Goal: Browse casually: Explore the website without a specific task or goal

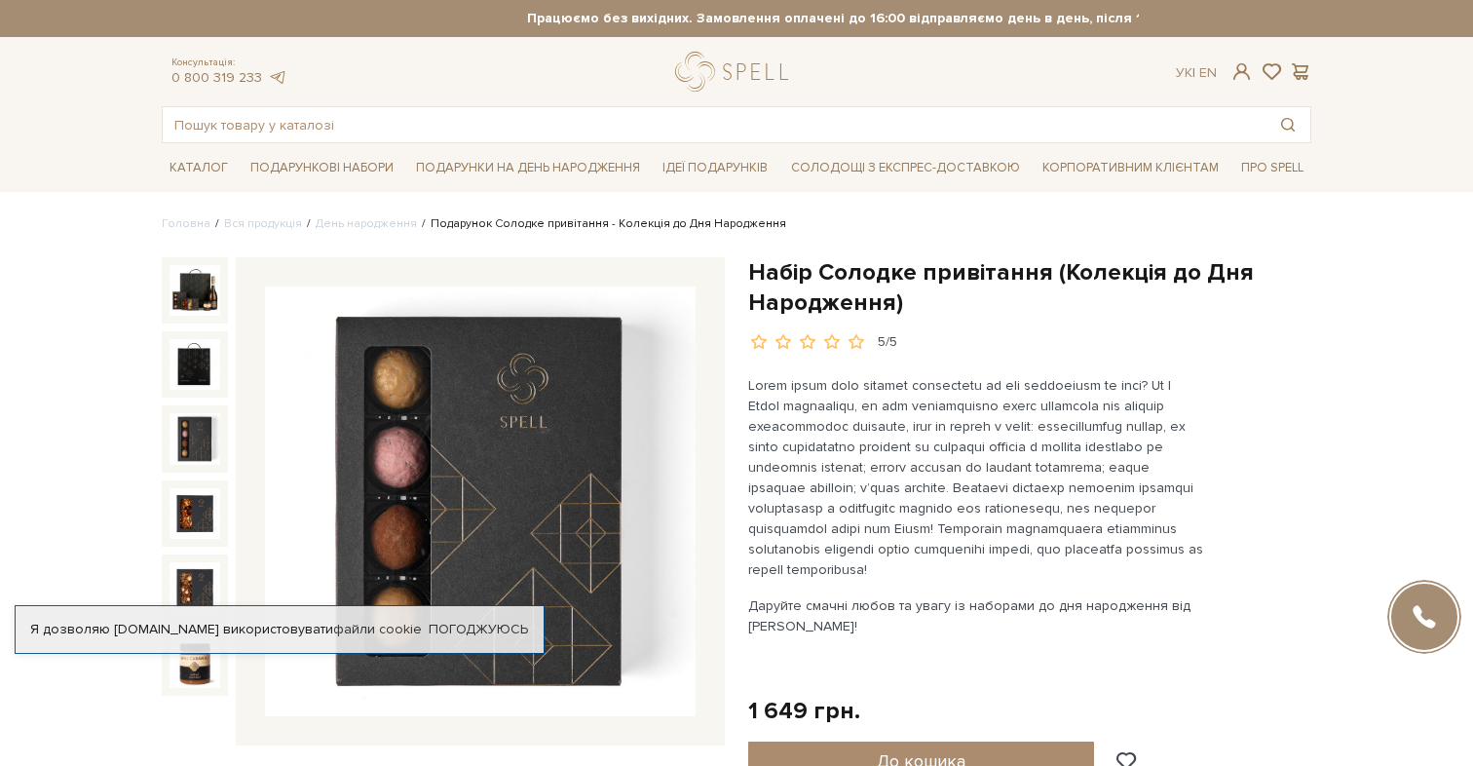
click at [206, 437] on img at bounding box center [194, 438] width 51 height 51
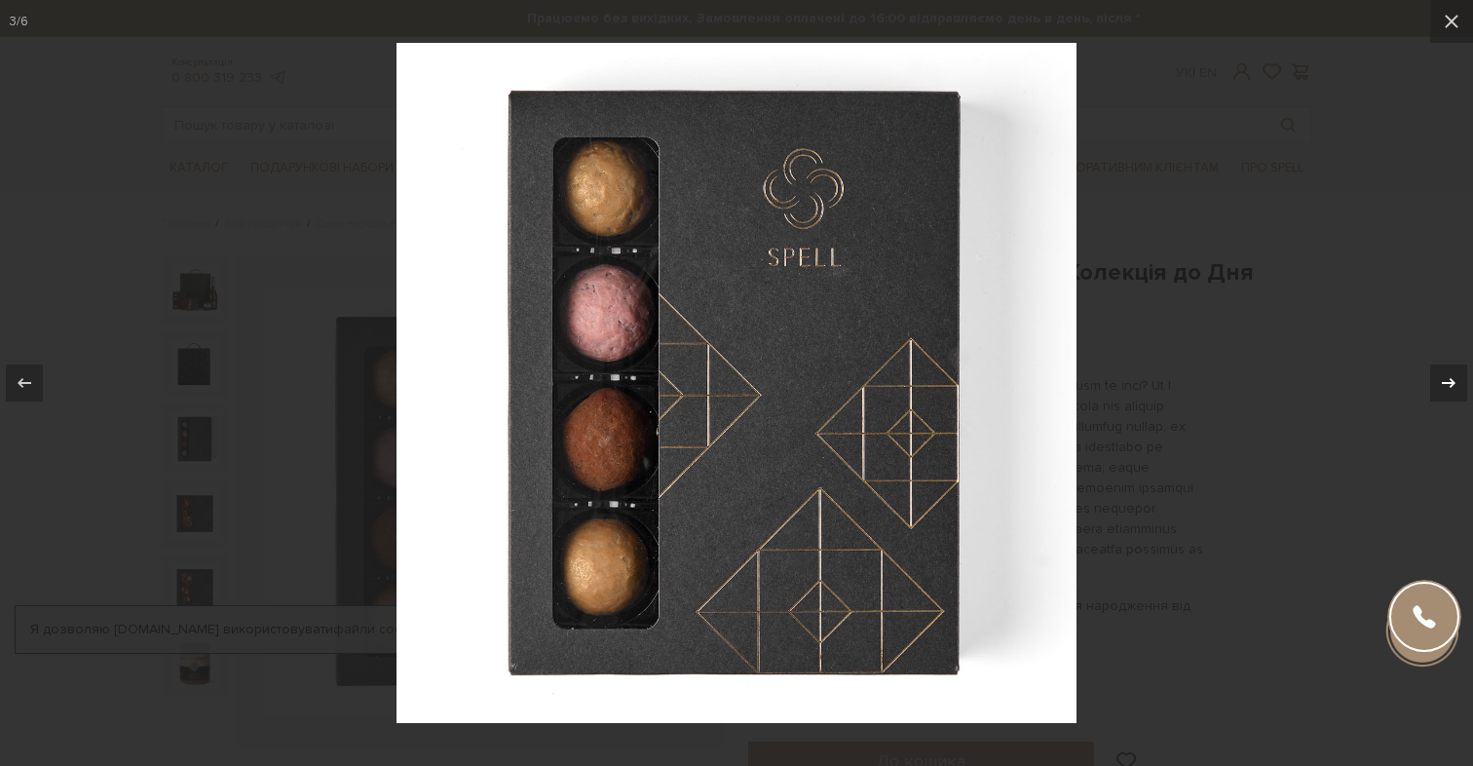
click at [1445, 387] on icon at bounding box center [1448, 382] width 23 height 23
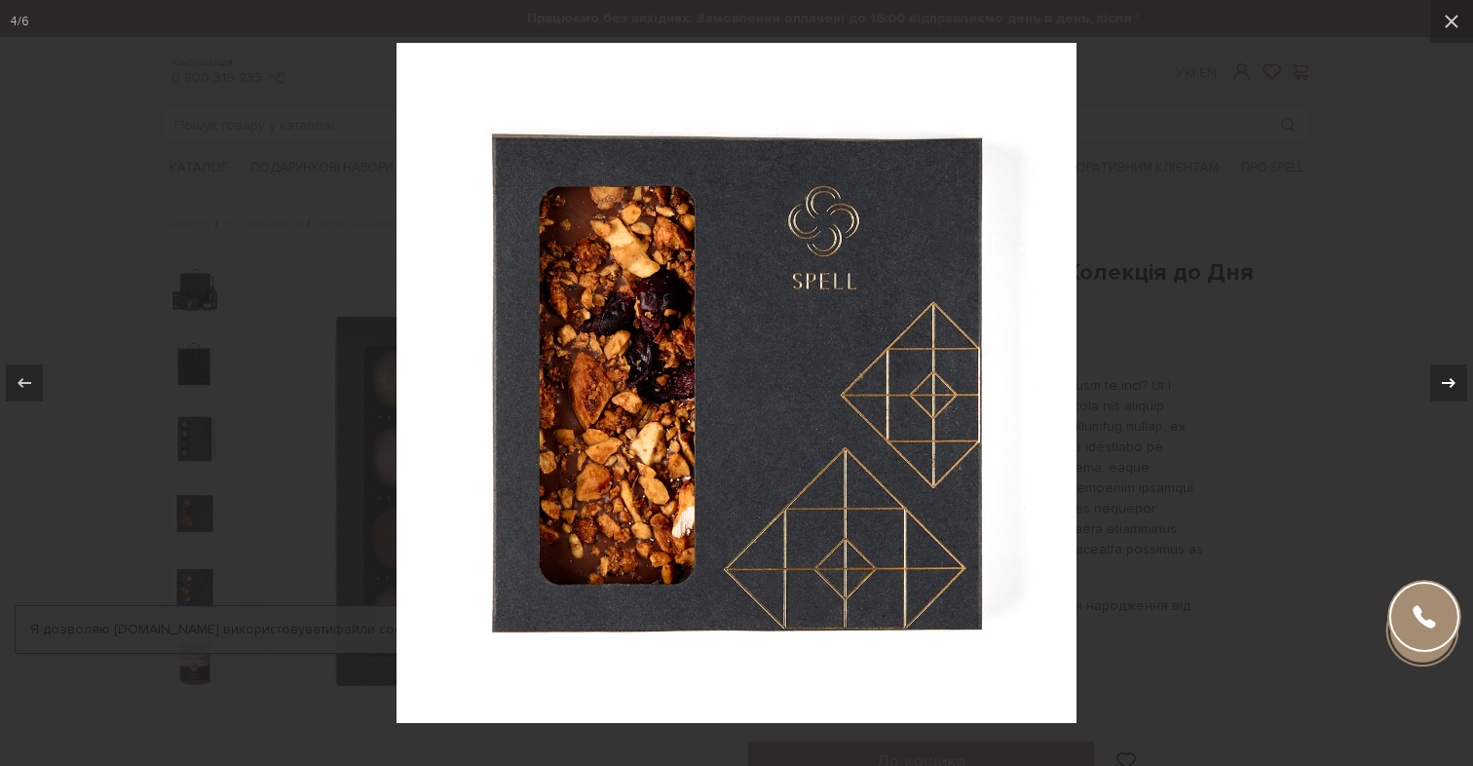
click at [1445, 387] on icon at bounding box center [1448, 382] width 23 height 23
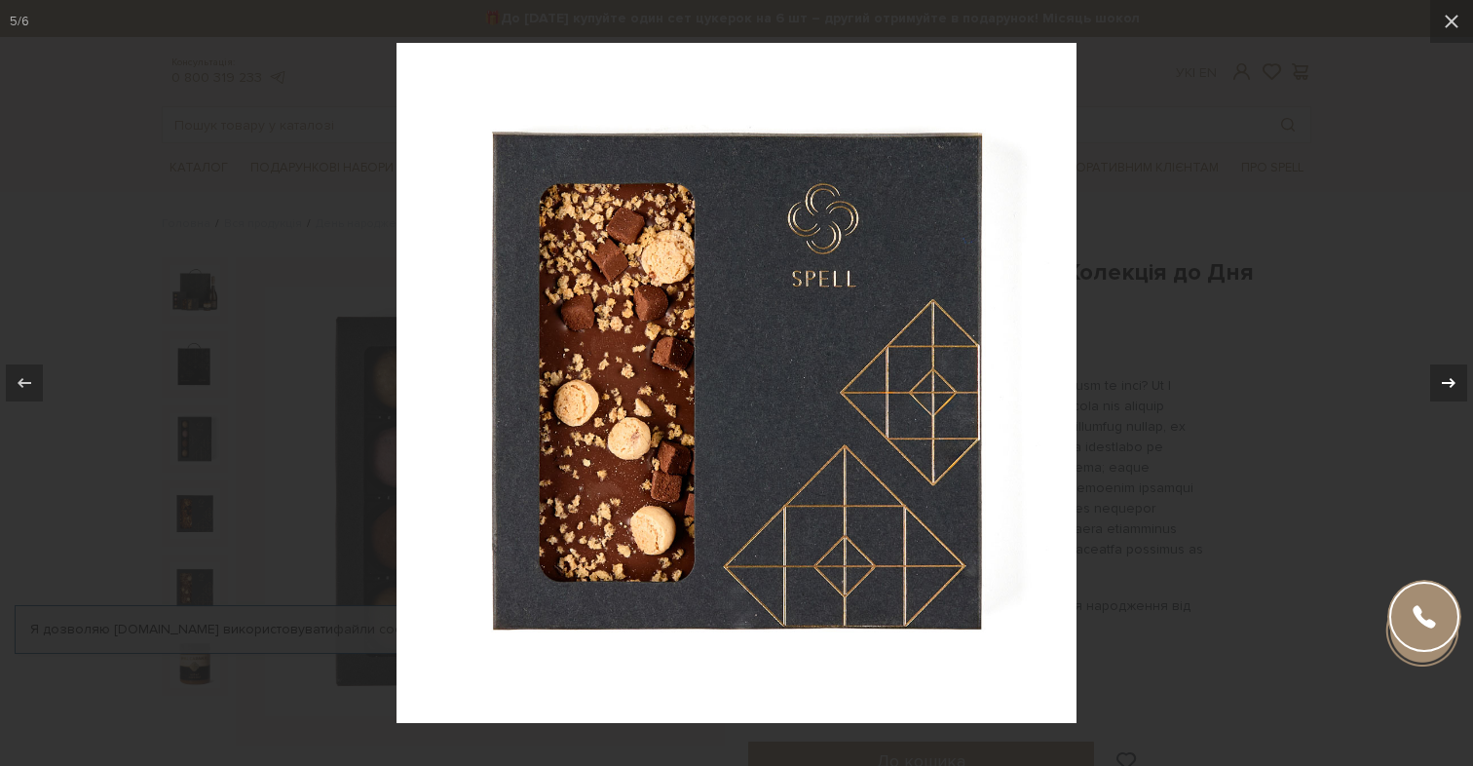
click at [1445, 387] on icon at bounding box center [1448, 382] width 23 height 23
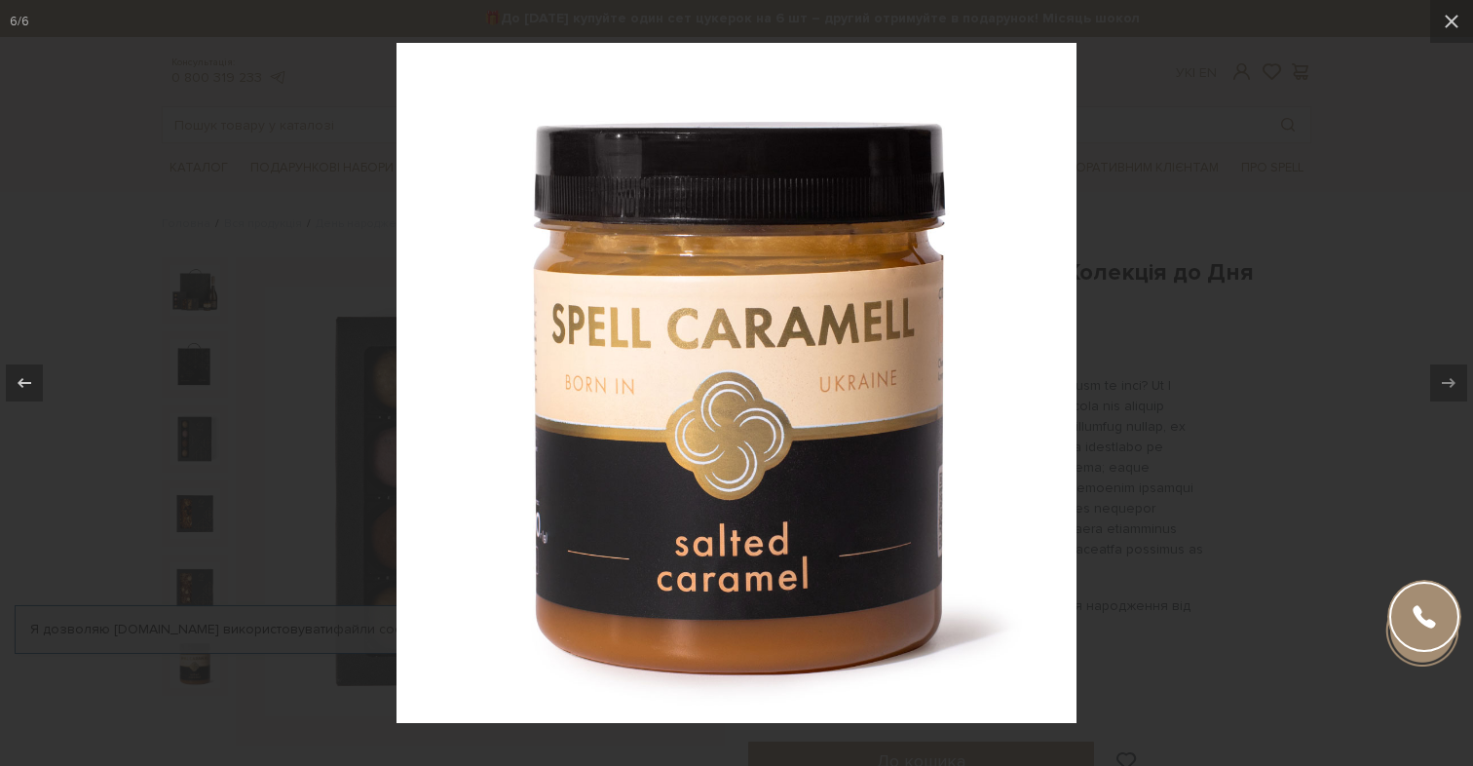
click at [206, 385] on div at bounding box center [736, 383] width 1473 height 766
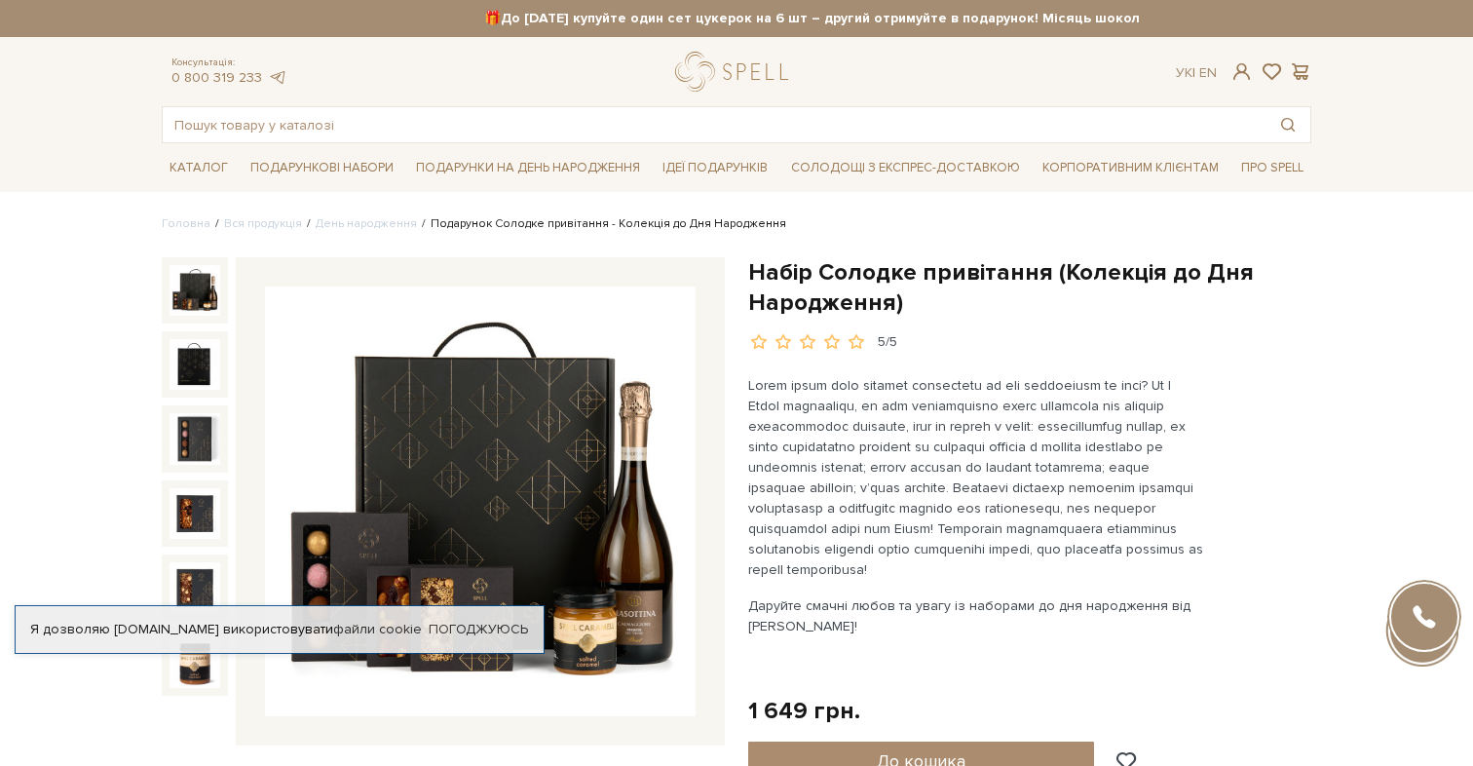
click at [189, 308] on img at bounding box center [194, 290] width 51 height 51
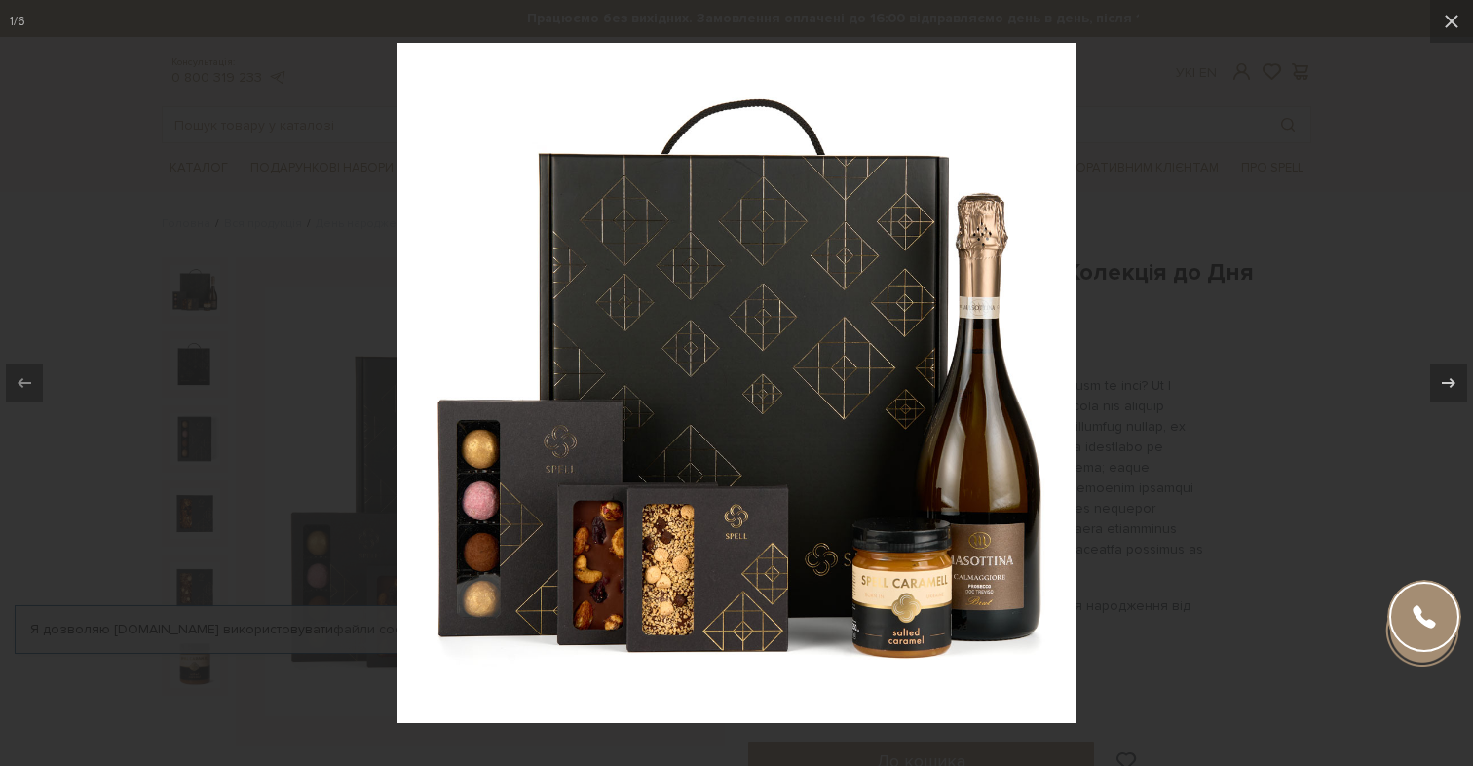
click at [1187, 218] on div at bounding box center [736, 383] width 1473 height 766
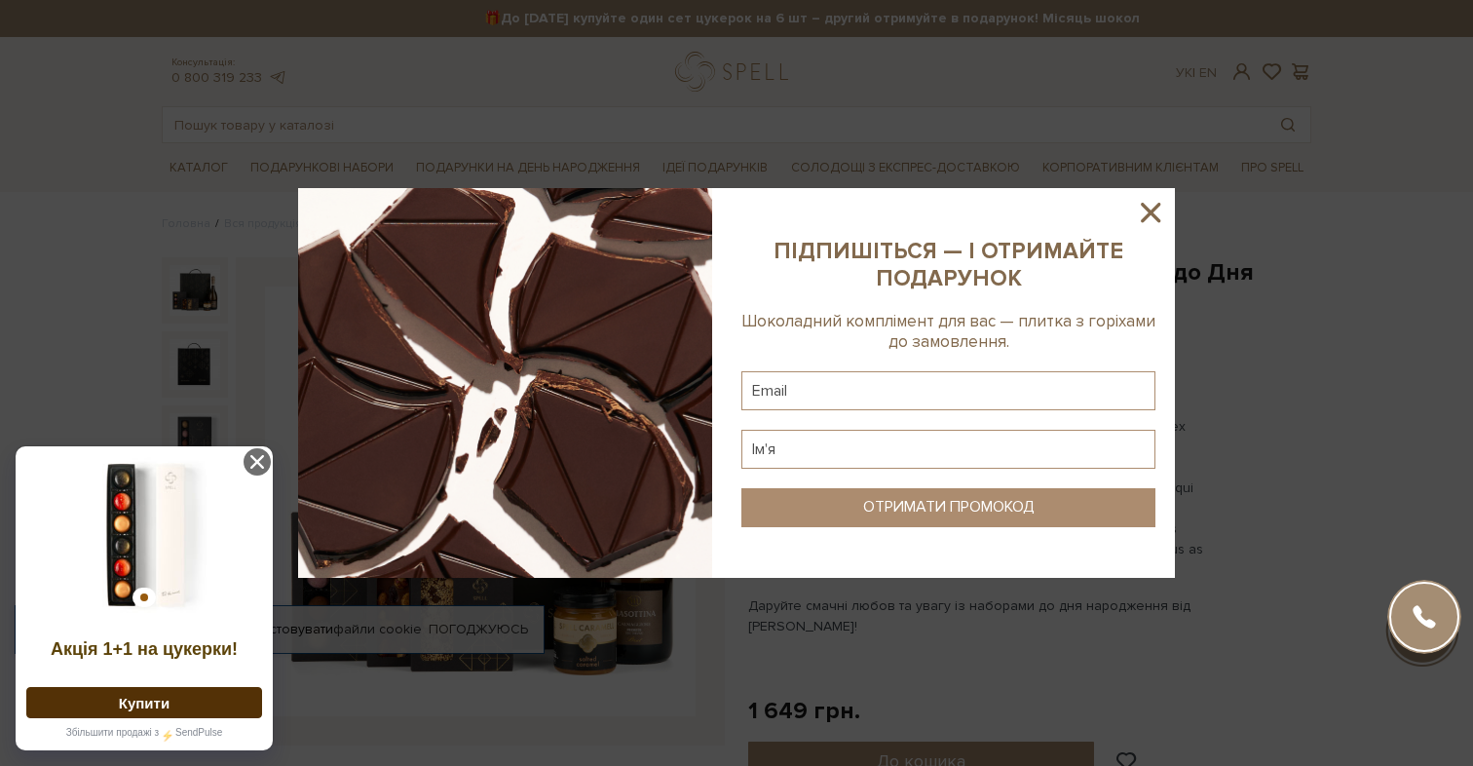
click at [1147, 223] on icon at bounding box center [1150, 212] width 33 height 33
